Goal: Find specific page/section: Find specific page/section

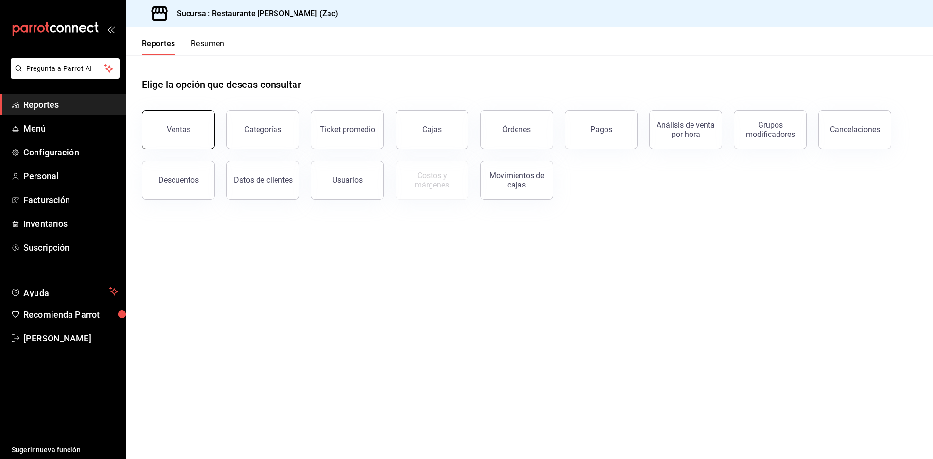
click at [184, 133] on div "Ventas" at bounding box center [179, 129] width 24 height 9
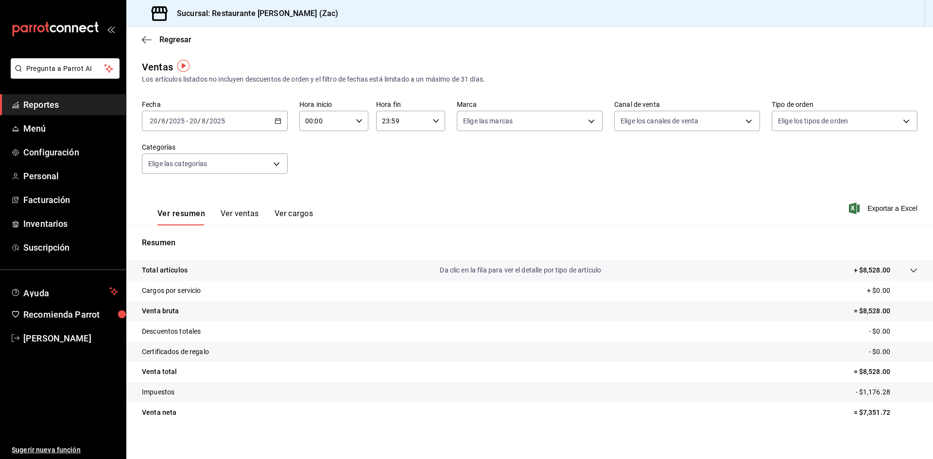
scroll to position [6, 0]
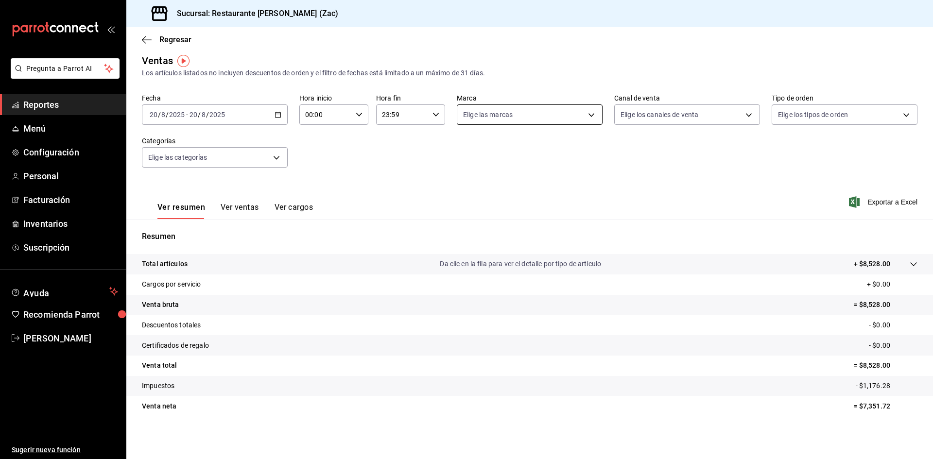
click at [586, 115] on body "Pregunta a Parrot AI Reportes Menú Configuración Personal Facturación Inventari…" at bounding box center [466, 229] width 933 height 459
click at [710, 158] on div at bounding box center [466, 229] width 933 height 459
click at [743, 116] on body "Pregunta a Parrot AI Reportes Menú Configuración Personal Facturación Inventari…" at bounding box center [466, 229] width 933 height 459
click at [897, 114] on div at bounding box center [466, 229] width 933 height 459
click at [897, 114] on body "Pregunta a Parrot AI Reportes Menú Configuración Personal Facturación Inventari…" at bounding box center [466, 229] width 933 height 459
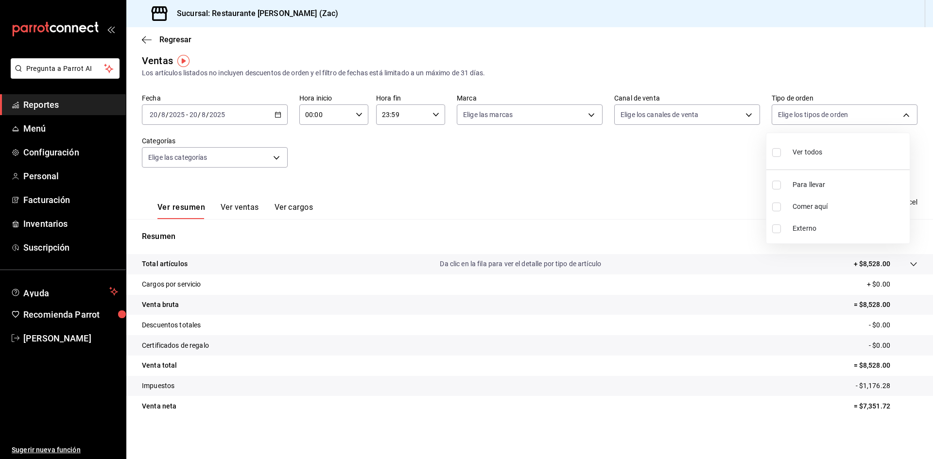
click at [679, 174] on div at bounding box center [466, 229] width 933 height 459
click at [76, 102] on span "Reportes" at bounding box center [70, 104] width 95 height 13
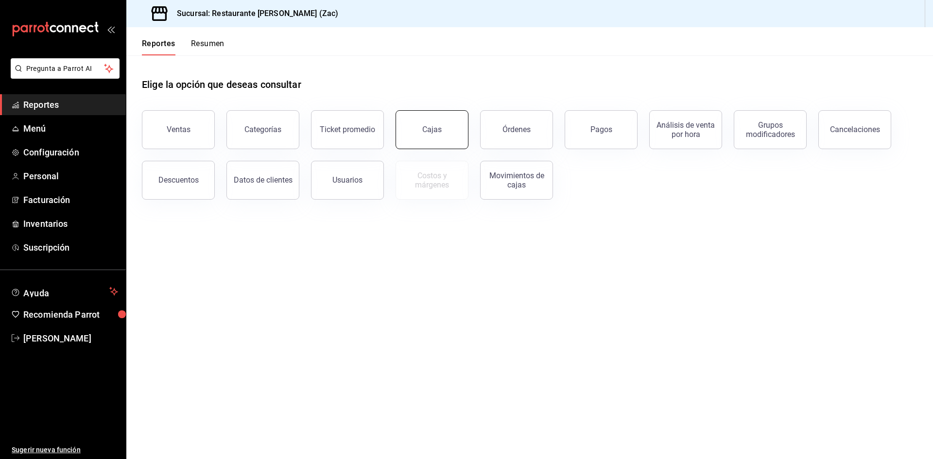
click at [434, 134] on button "Cajas" at bounding box center [431, 129] width 73 height 39
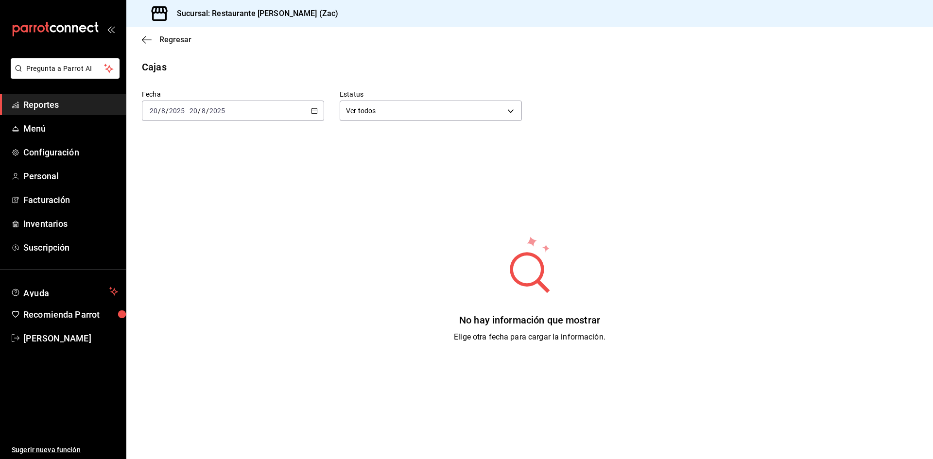
click at [143, 39] on icon "button" at bounding box center [144, 39] width 4 height 7
